Goal: Transaction & Acquisition: Purchase product/service

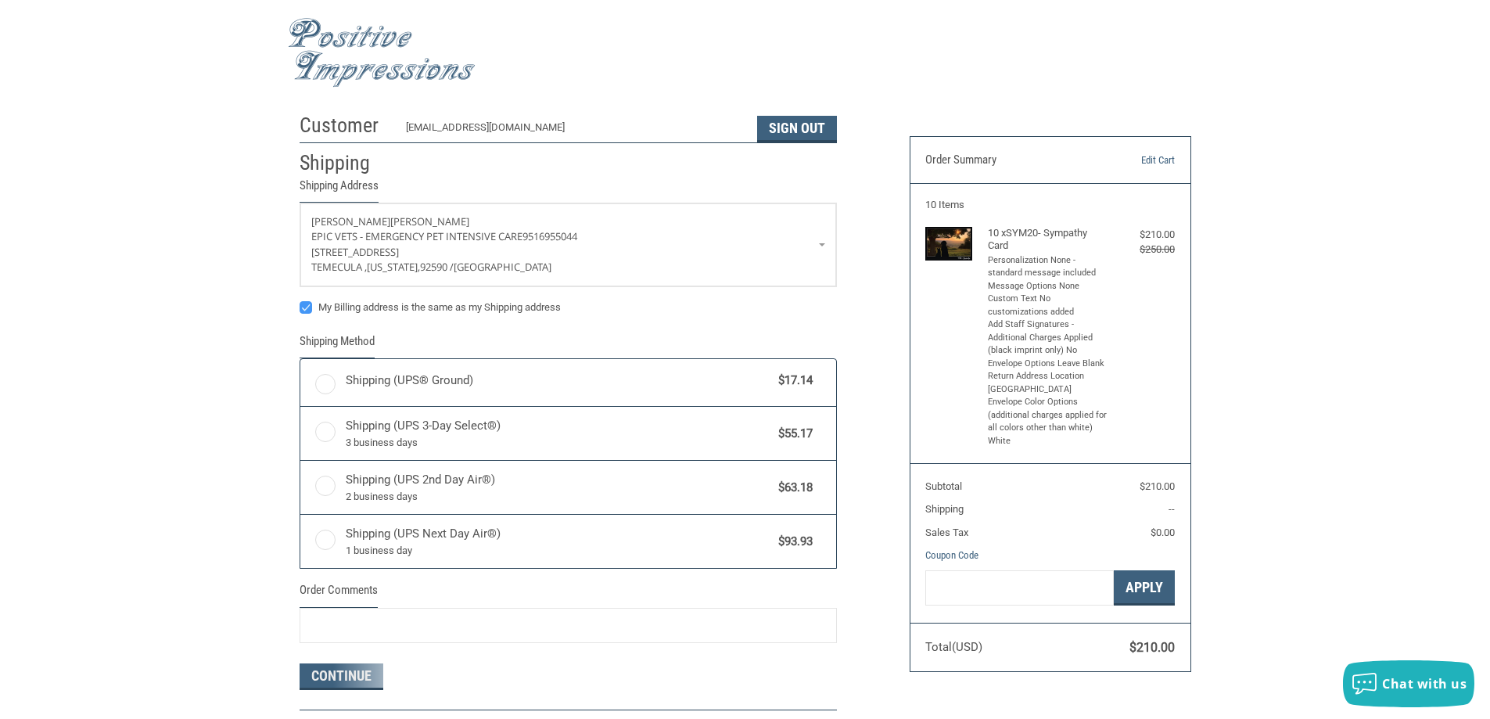
radio input "true"
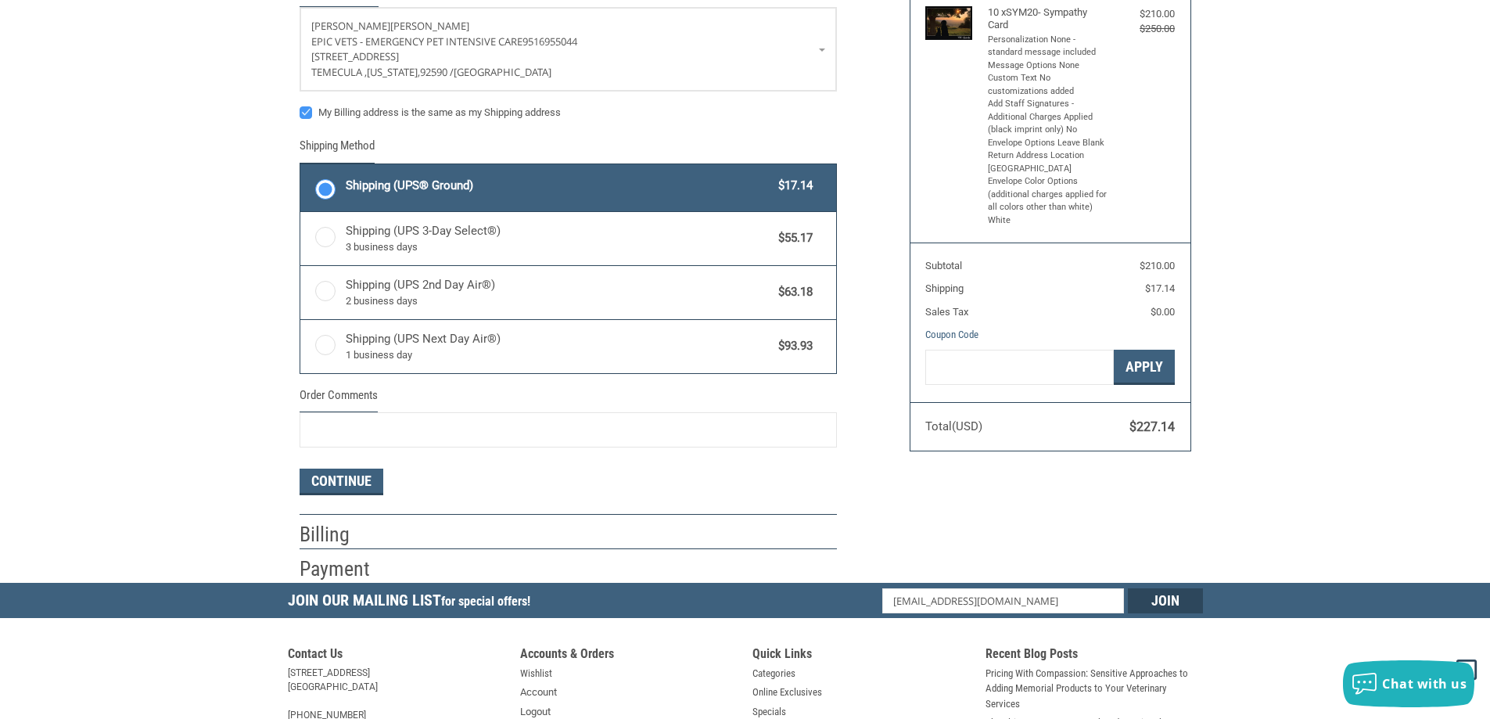
scroll to position [235, 0]
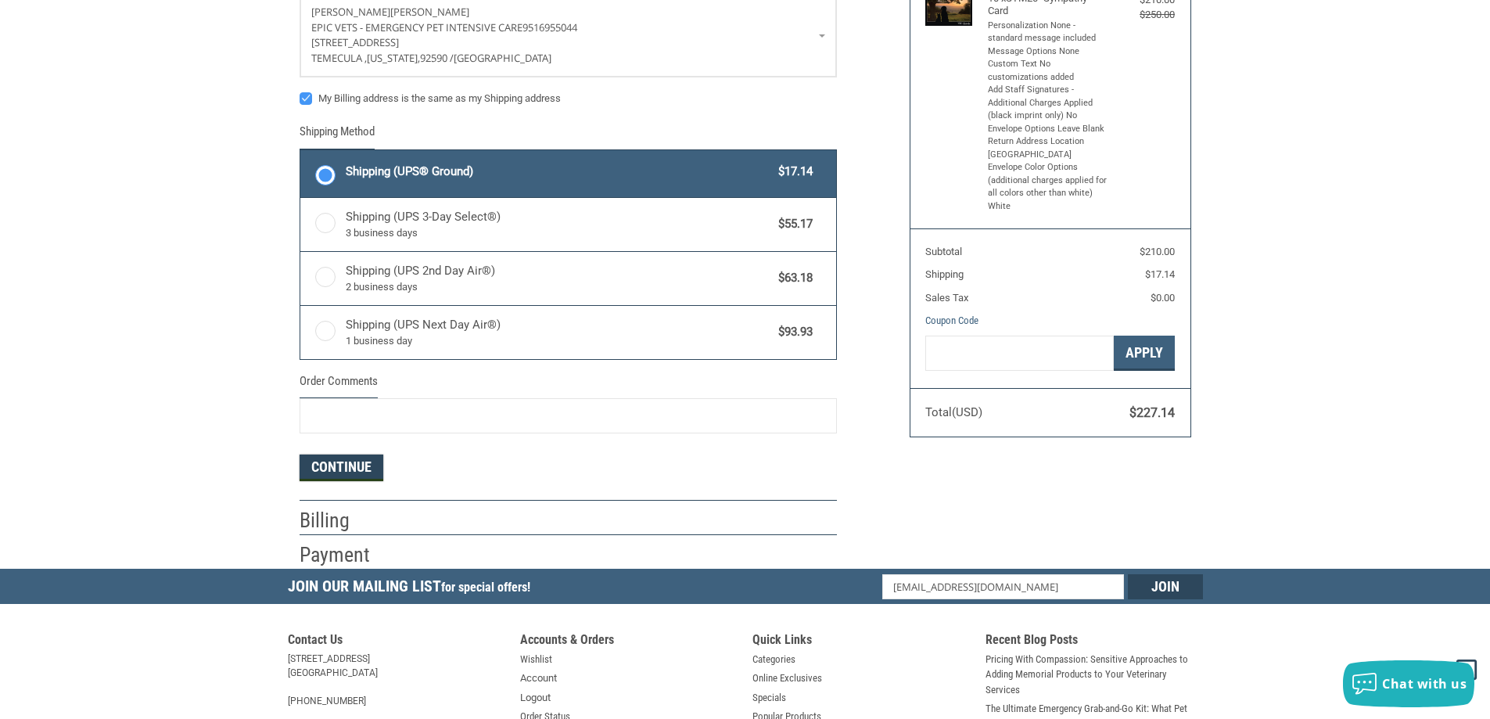
click at [342, 471] on button "Continue" at bounding box center [341, 467] width 84 height 27
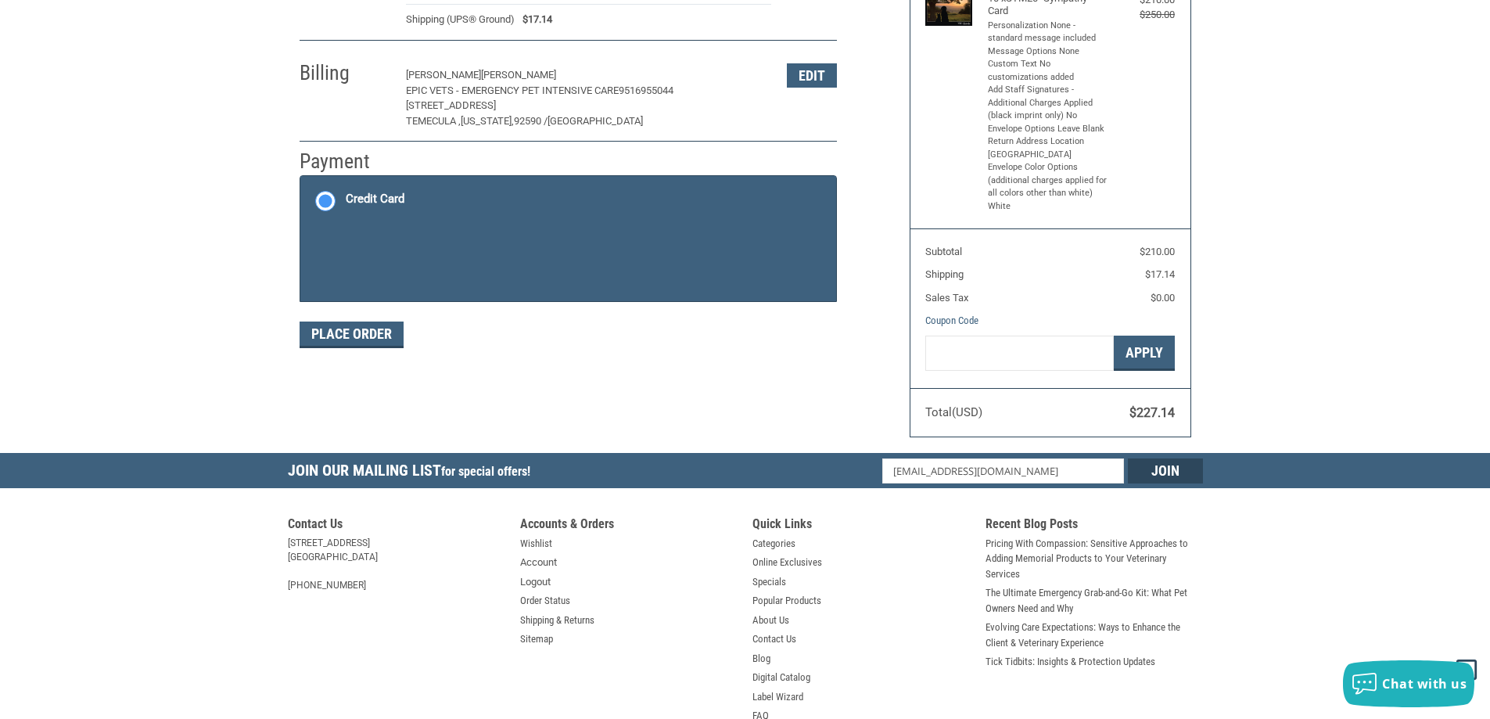
scroll to position [234, 0]
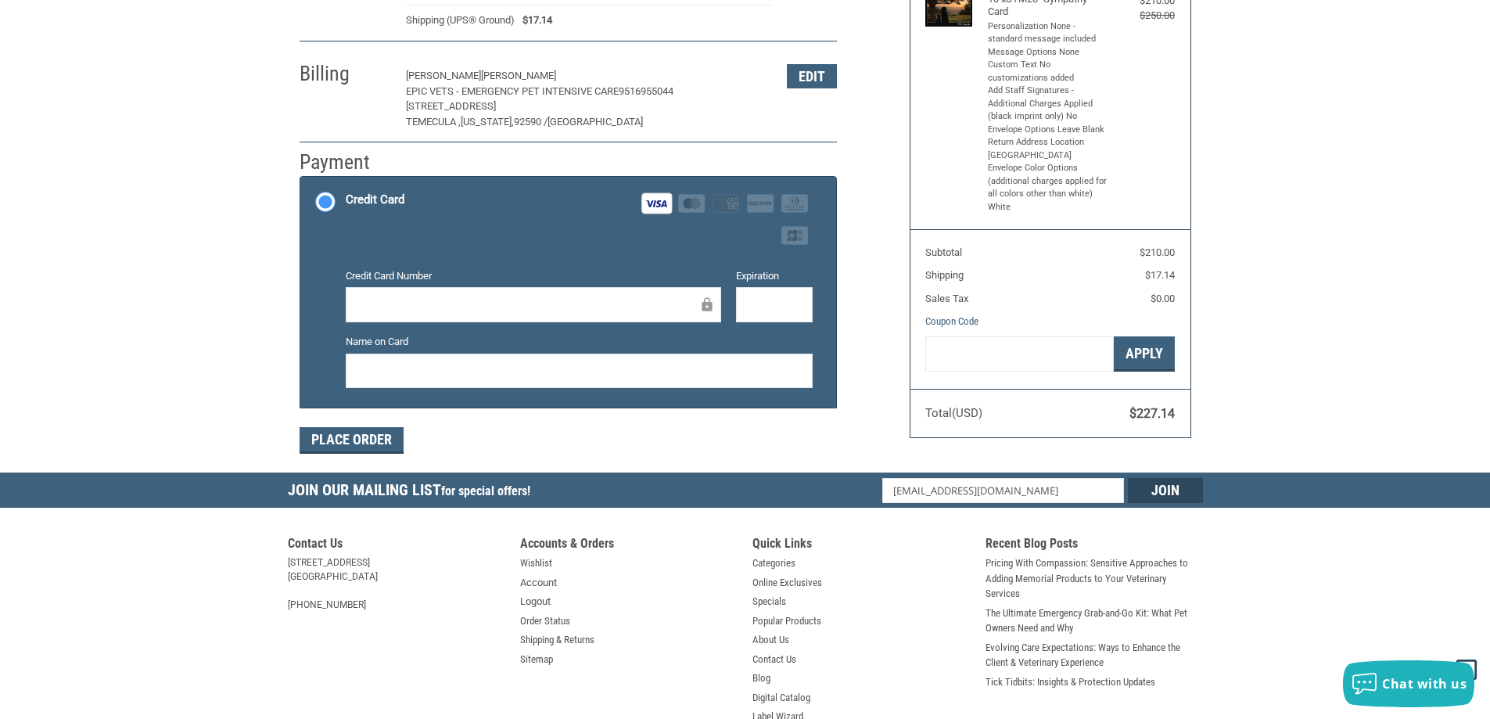
click at [249, 268] on div "Customer [EMAIL_ADDRESS][DOMAIN_NAME] Sign Out Shipping [PERSON_NAME] EPIC VETS…" at bounding box center [745, 172] width 1490 height 601
click at [339, 440] on button "Place Order" at bounding box center [351, 440] width 104 height 27
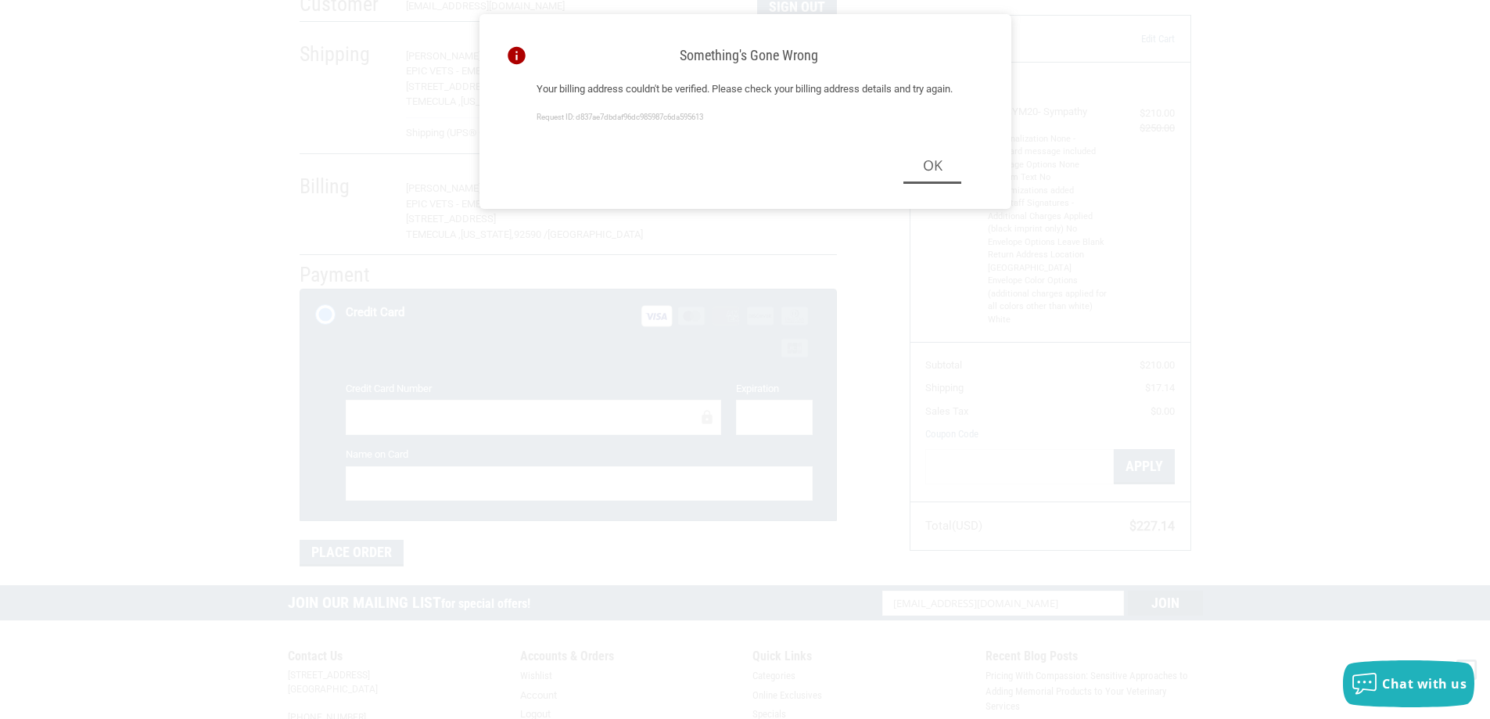
scroll to position [0, 0]
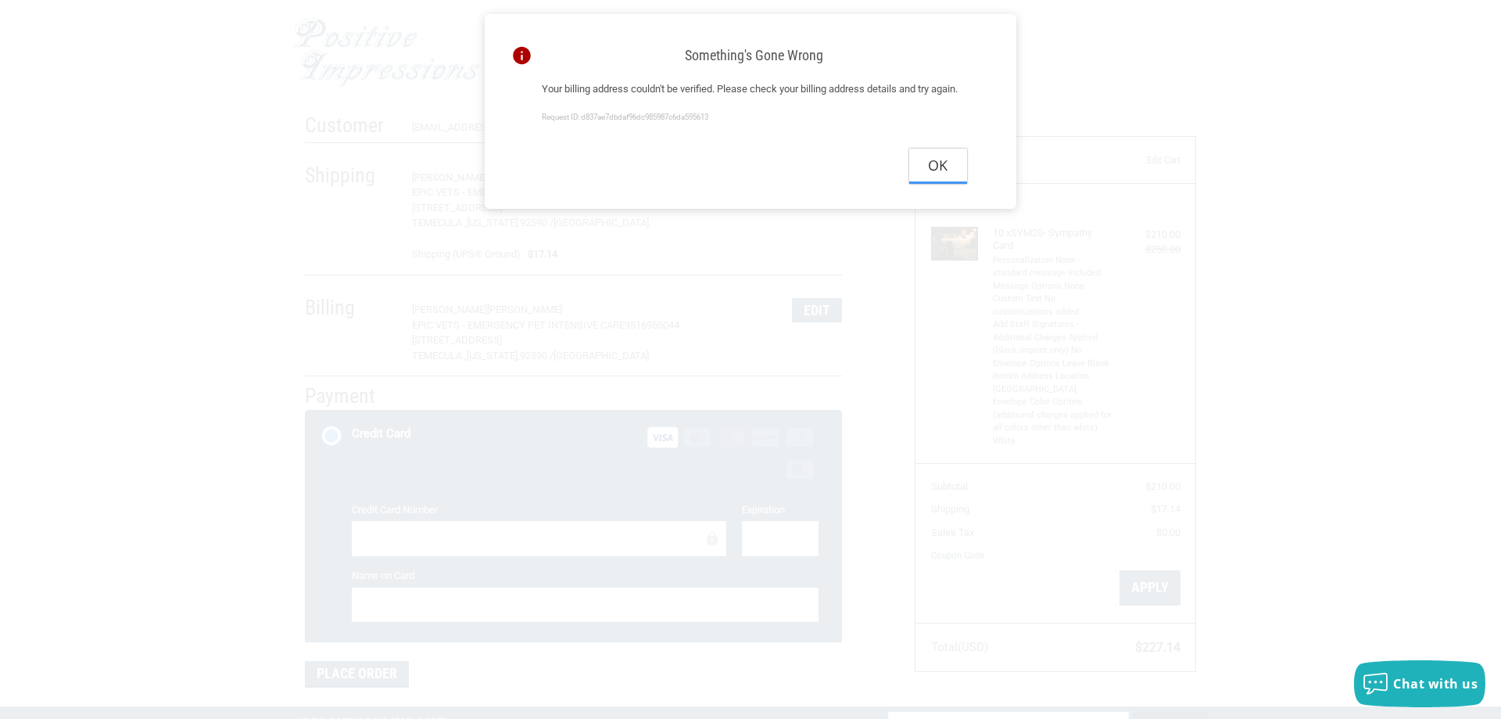
click at [944, 184] on button "Ok" at bounding box center [938, 166] width 58 height 35
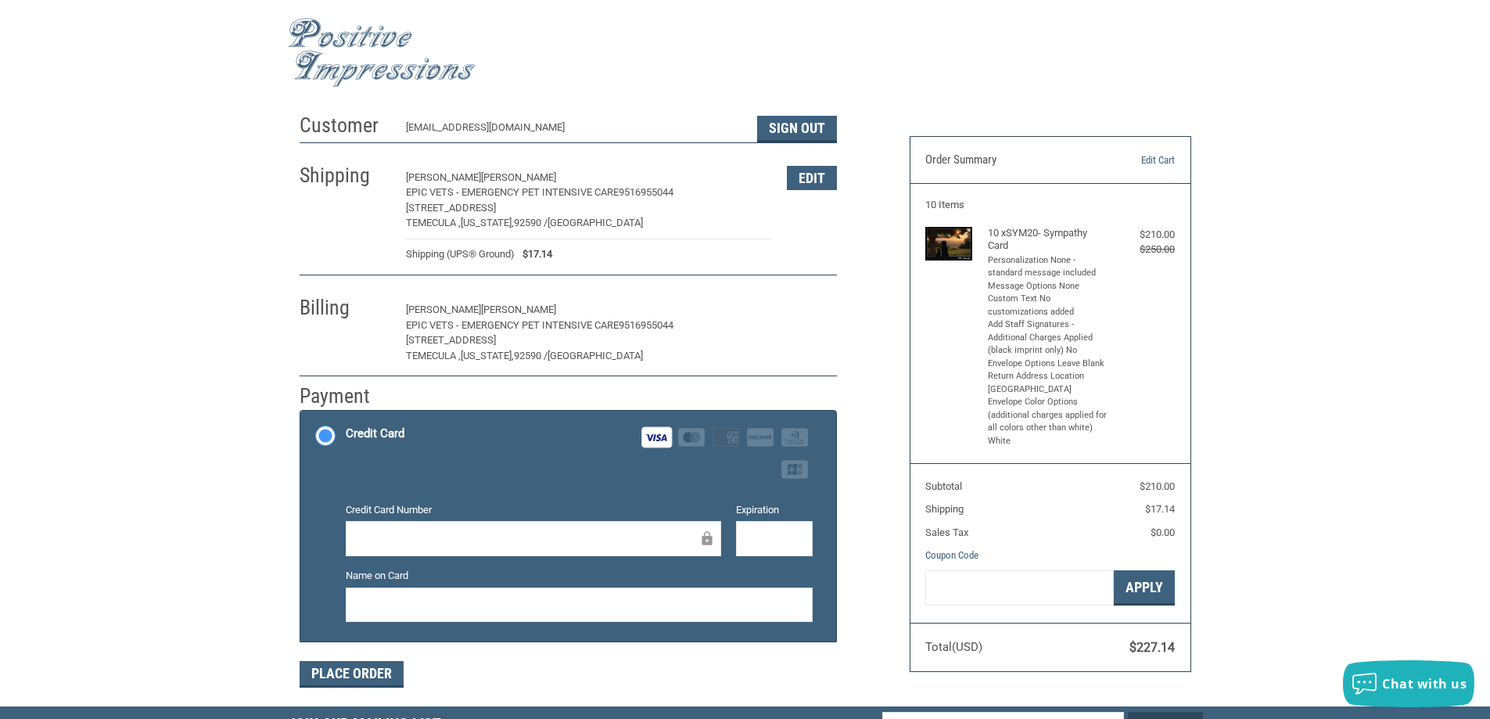
click at [815, 316] on button "Edit" at bounding box center [812, 310] width 50 height 24
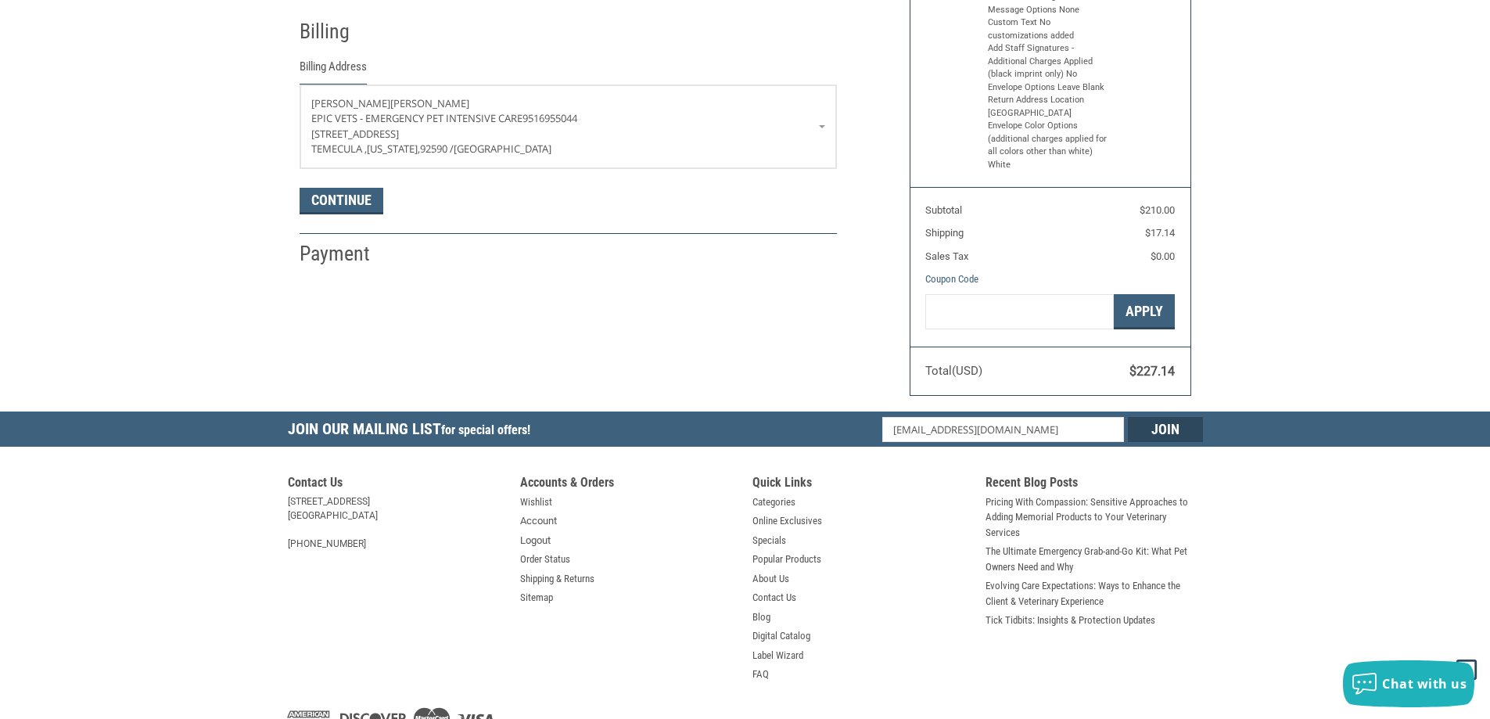
scroll to position [198, 0]
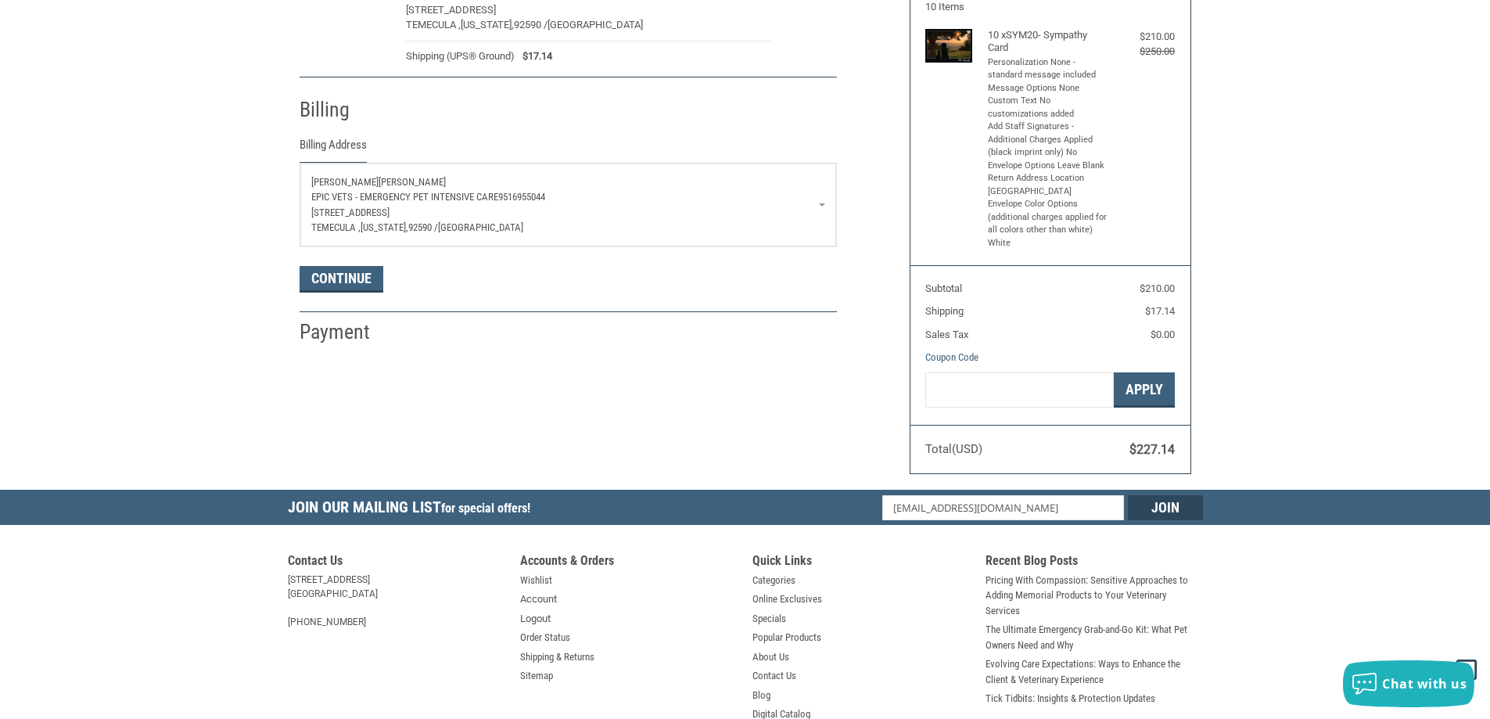
click at [381, 198] on span "EPIC VETS - EMERGENCY PET INTENSIVE CARE" at bounding box center [404, 197] width 187 height 12
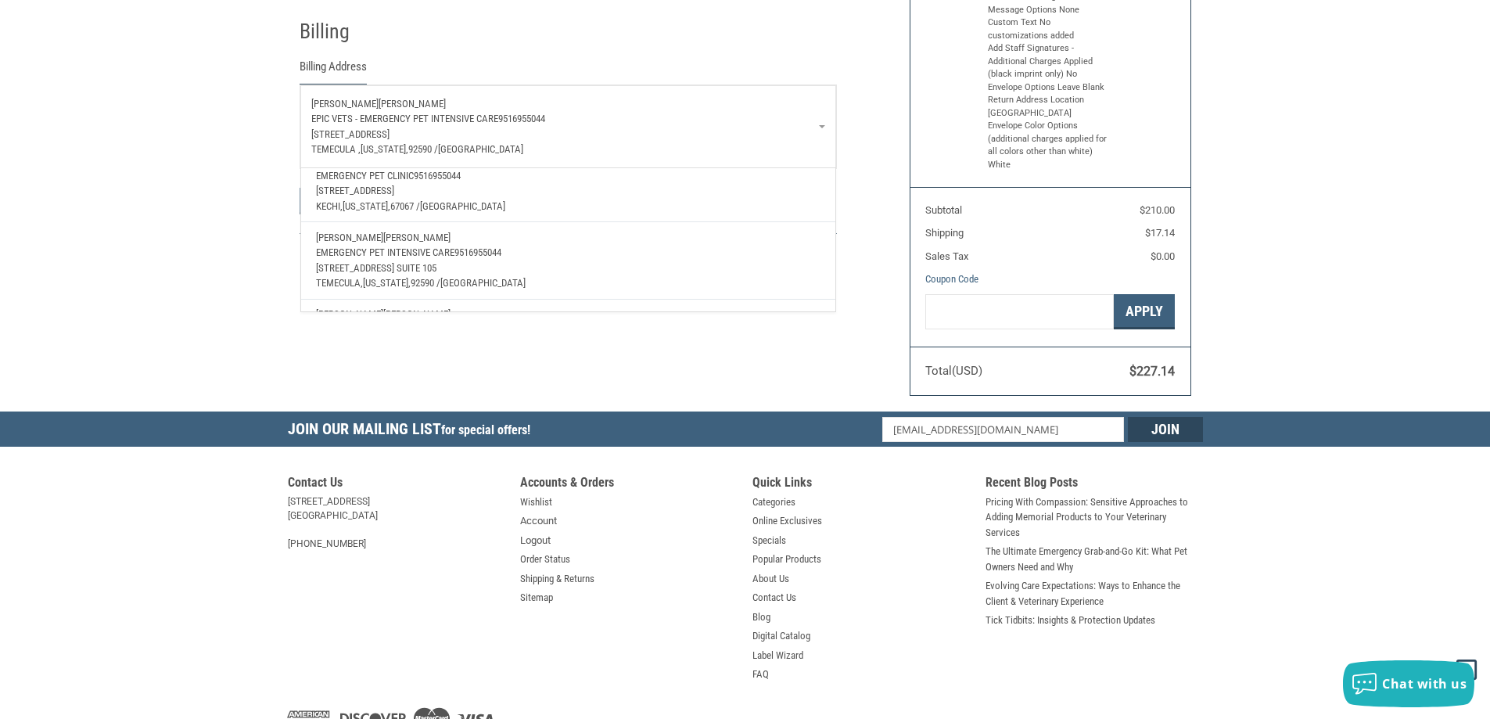
scroll to position [210, 0]
click at [435, 246] on span "EPIC VETS - EMERGENCY PET INTENSIVE CARE" at bounding box center [409, 252] width 187 height 12
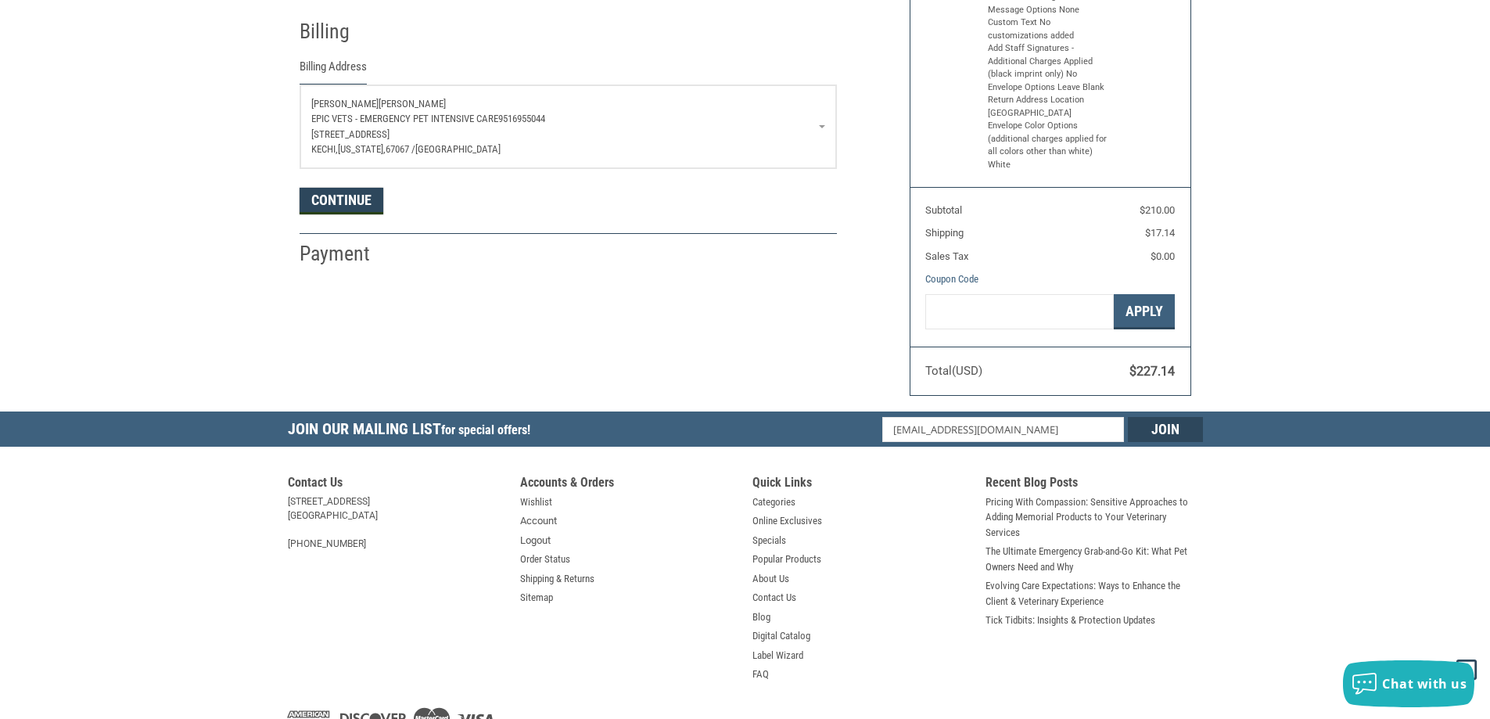
click at [331, 197] on button "Continue" at bounding box center [341, 201] width 84 height 27
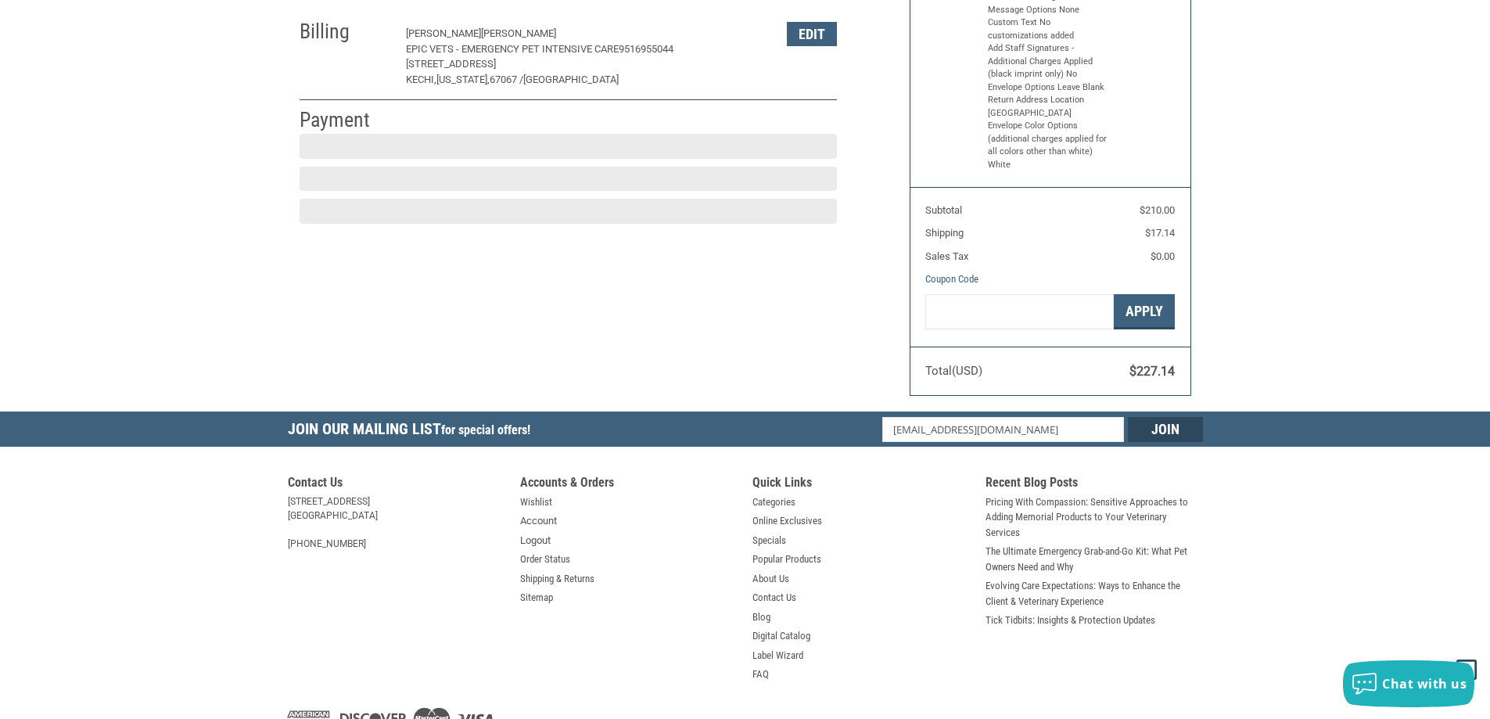
scroll to position [234, 0]
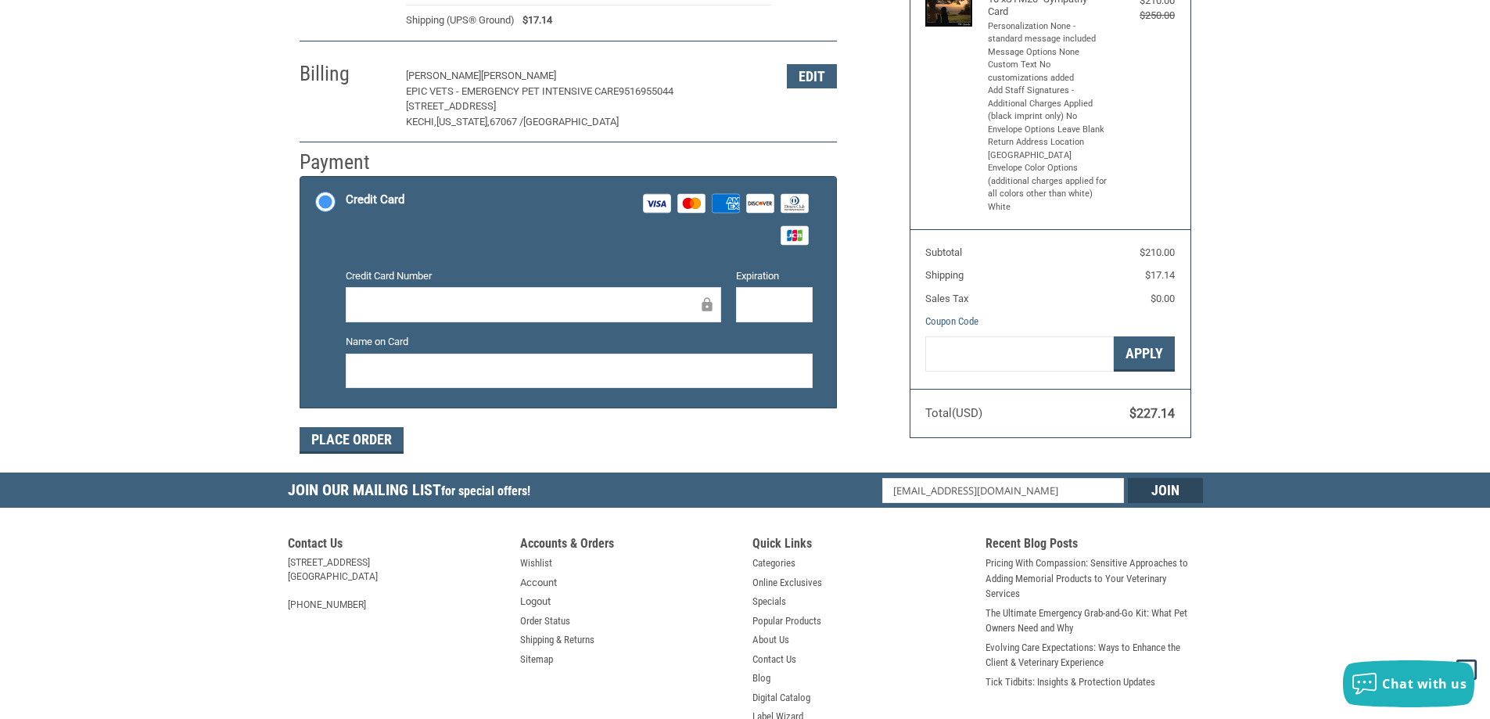
click at [382, 294] on div at bounding box center [533, 304] width 375 height 35
click at [411, 353] on div "Name on Card" at bounding box center [579, 362] width 482 height 56
click at [418, 361] on div at bounding box center [579, 370] width 467 height 35
click at [746, 302] on div at bounding box center [774, 304] width 77 height 35
click at [246, 286] on div "Customer [EMAIL_ADDRESS][DOMAIN_NAME] Sign Out Shipping [PERSON_NAME] EPIC VETS…" at bounding box center [745, 172] width 1490 height 601
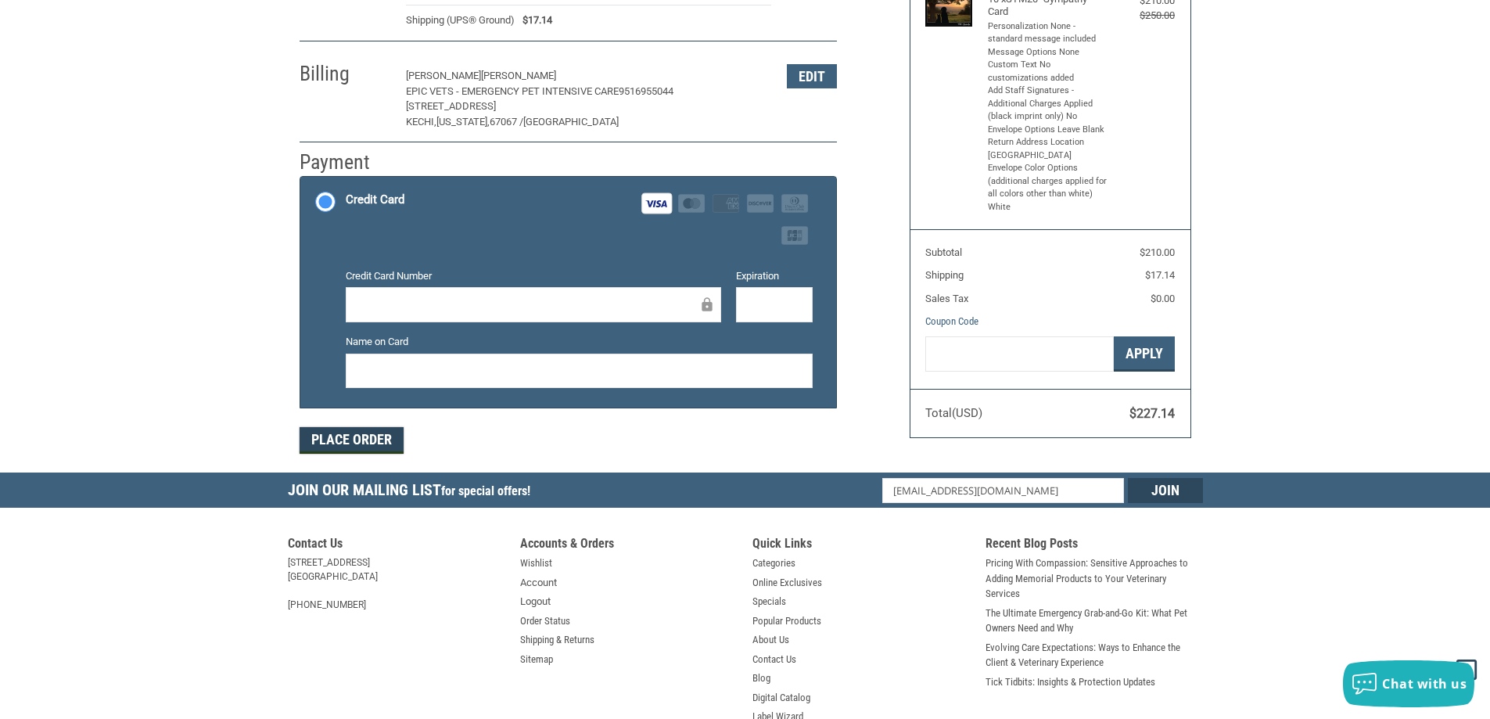
click at [346, 437] on button "Place Order" at bounding box center [351, 440] width 104 height 27
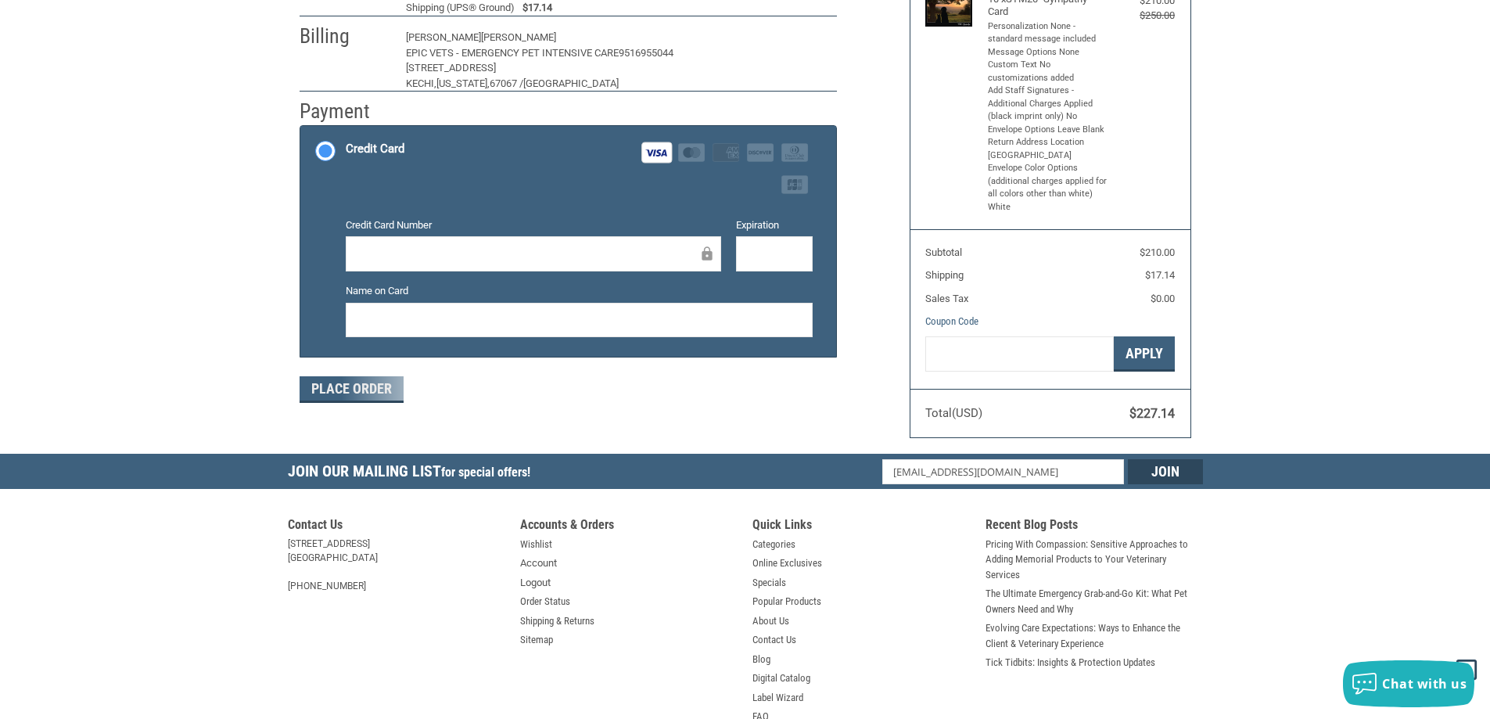
scroll to position [181, 0]
